Goal: Information Seeking & Learning: Learn about a topic

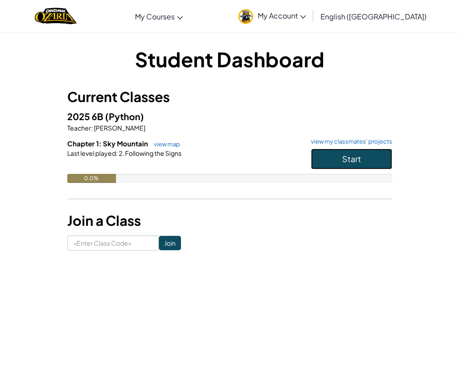
click at [350, 162] on span "Start" at bounding box center [351, 158] width 19 height 10
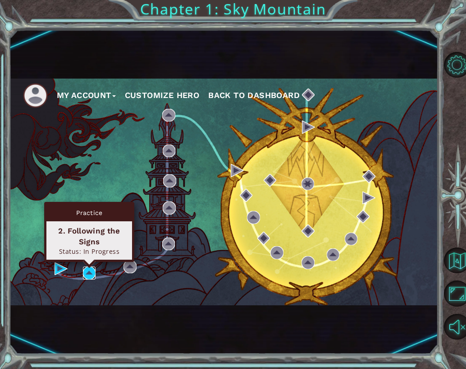
click at [88, 272] on img at bounding box center [89, 272] width 13 height 13
